Goal: Information Seeking & Learning: Learn about a topic

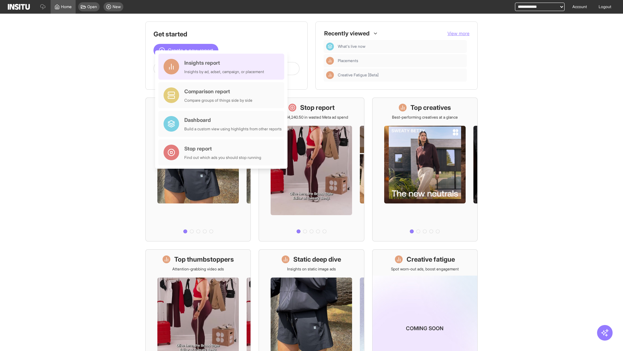
click at [223, 67] on div "Insights report Insights by ad, adset, campaign, or placement" at bounding box center [224, 67] width 80 height 16
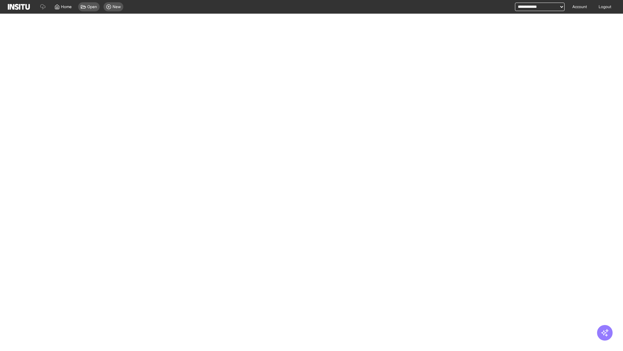
select select "**"
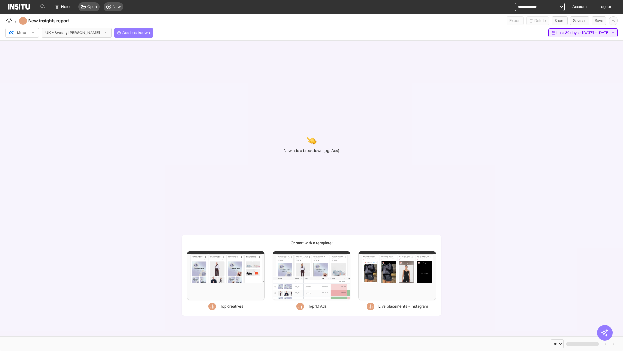
click at [569, 33] on span "Last 30 days - [DATE] - [DATE]" at bounding box center [583, 32] width 53 height 5
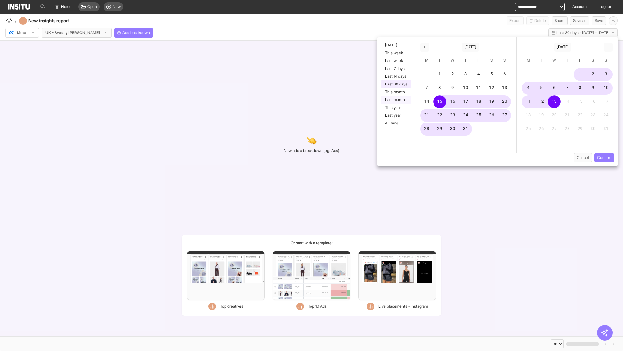
click at [396, 100] on button "Last month" at bounding box center [396, 100] width 30 height 8
